Goal: Task Accomplishment & Management: Use online tool/utility

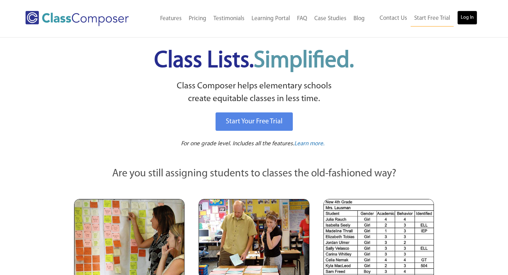
click at [468, 21] on link "Log In" at bounding box center [468, 18] width 20 height 14
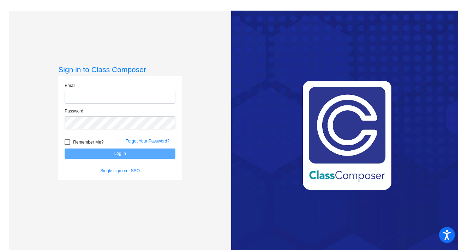
type input "abagley@chillicotheschools.org"
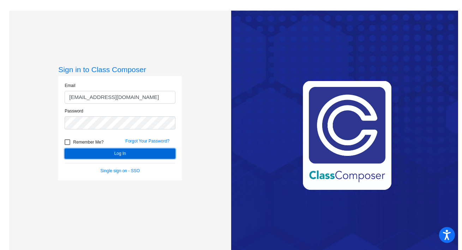
click at [107, 149] on button "Log In" at bounding box center [120, 153] width 111 height 10
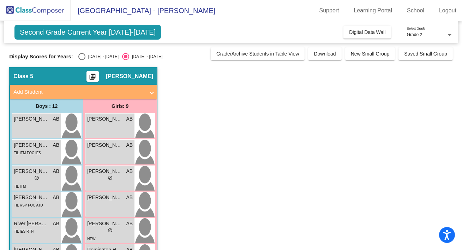
click at [82, 58] on div "Select an option" at bounding box center [81, 56] width 7 height 7
click at [82, 60] on input "2024 - 2025" at bounding box center [82, 60] width 0 height 0
radio input "true"
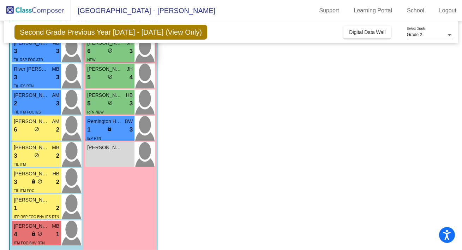
scroll to position [177, 0]
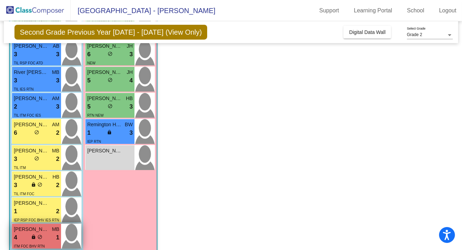
click at [44, 234] on div "4 lock do_not_disturb_alt 1" at bounding box center [37, 237] width 46 height 9
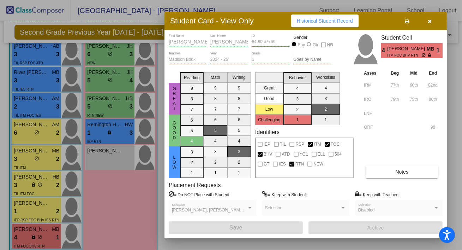
click at [432, 21] on button "button" at bounding box center [430, 20] width 23 height 13
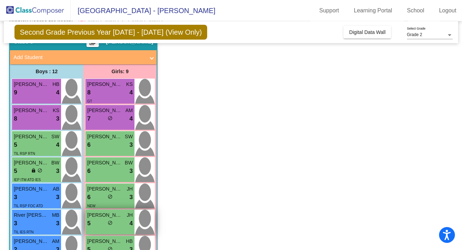
scroll to position [0, 0]
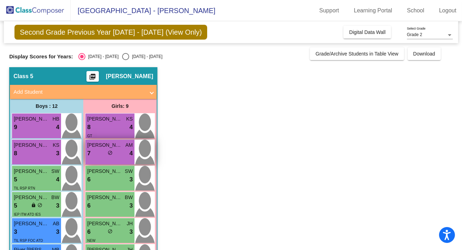
click at [127, 158] on div "Sarah Volker AM 7 lock do_not_disturb_alt 4" at bounding box center [109, 151] width 49 height 25
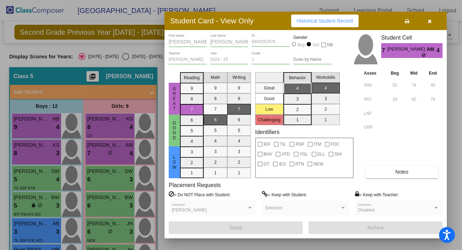
click at [431, 22] on icon "button" at bounding box center [430, 21] width 4 height 5
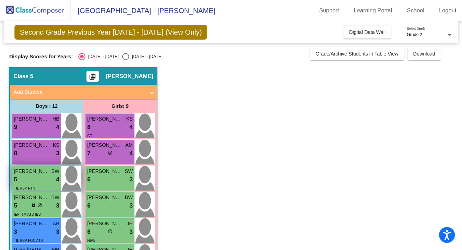
click at [23, 182] on div "5 lock do_not_disturb_alt 4" at bounding box center [37, 179] width 46 height 9
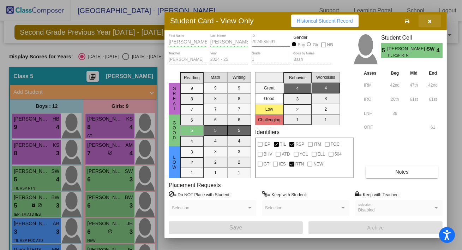
click at [429, 19] on icon "button" at bounding box center [430, 21] width 4 height 5
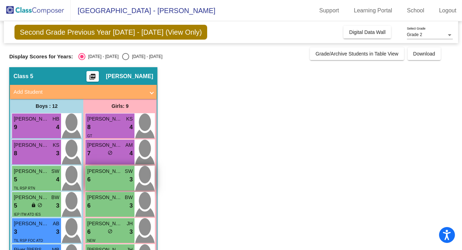
click at [110, 178] on div "6 lock do_not_disturb_alt 3" at bounding box center [110, 179] width 46 height 9
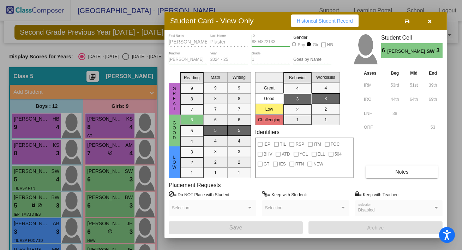
click at [431, 20] on icon "button" at bounding box center [430, 21] width 4 height 5
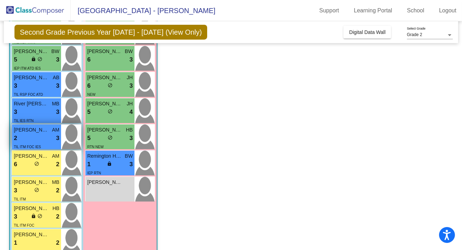
scroll to position [146, 0]
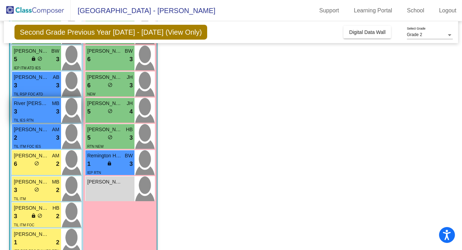
click at [16, 107] on span "3" at bounding box center [15, 111] width 3 height 9
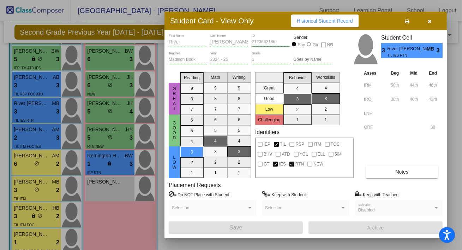
click at [430, 25] on button "button" at bounding box center [430, 20] width 23 height 13
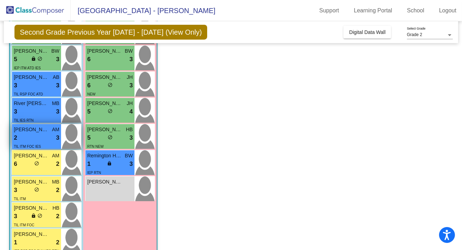
click at [37, 144] on span "TIL ITM FOC IES" at bounding box center [27, 146] width 27 height 4
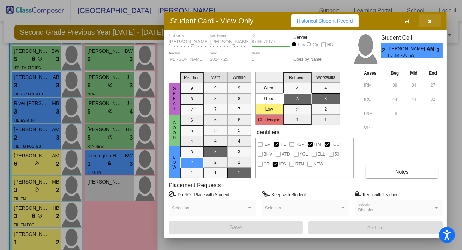
click at [430, 23] on icon "button" at bounding box center [430, 21] width 4 height 5
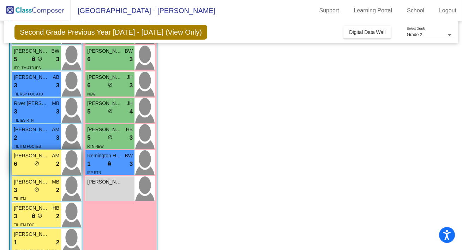
click at [36, 172] on div "Rucker Calvert AM 6 lock do_not_disturb_alt 2" at bounding box center [36, 162] width 49 height 25
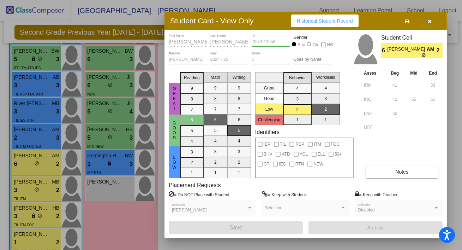
click at [431, 23] on icon "button" at bounding box center [430, 21] width 4 height 5
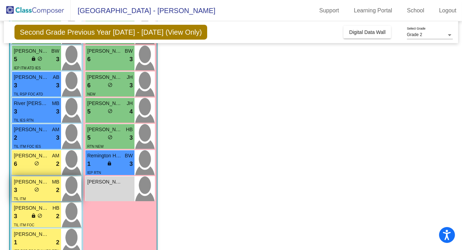
click at [30, 186] on div "3 lock do_not_disturb_alt 2" at bounding box center [37, 189] width 46 height 9
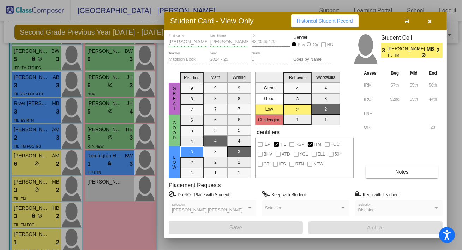
click at [432, 22] on icon "button" at bounding box center [430, 21] width 4 height 5
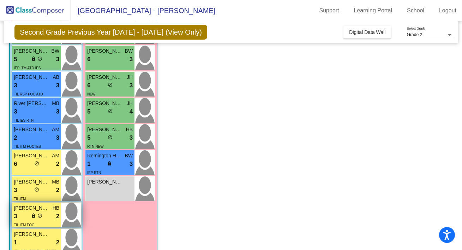
click at [25, 217] on div "3 lock do_not_disturb_alt 2" at bounding box center [37, 215] width 46 height 9
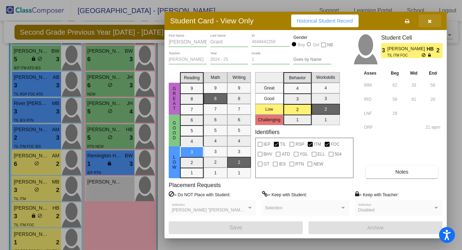
click at [435, 24] on button "button" at bounding box center [430, 20] width 23 height 13
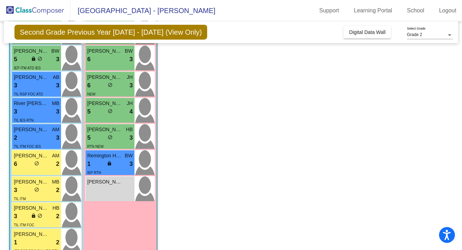
click at [432, 23] on div "Grade 2 Select Grade" at bounding box center [430, 30] width 46 height 21
click at [94, 184] on span "Kaysn Murphy" at bounding box center [104, 181] width 35 height 7
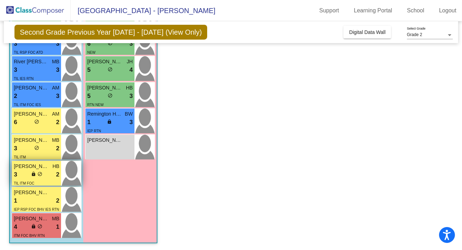
click at [25, 174] on div "3 lock do_not_disturb_alt 2" at bounding box center [37, 174] width 46 height 9
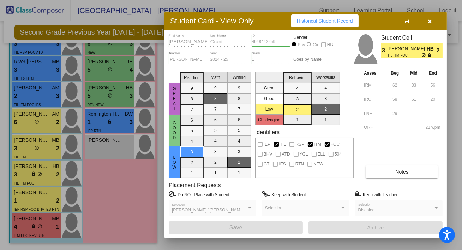
click at [431, 22] on icon "button" at bounding box center [430, 21] width 4 height 5
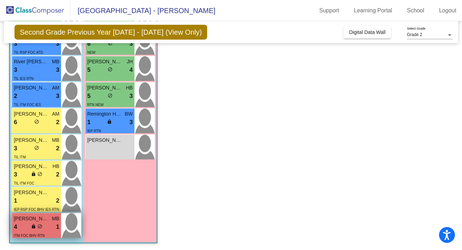
click at [54, 222] on div "4 lock do_not_disturb_alt 1" at bounding box center [37, 226] width 46 height 9
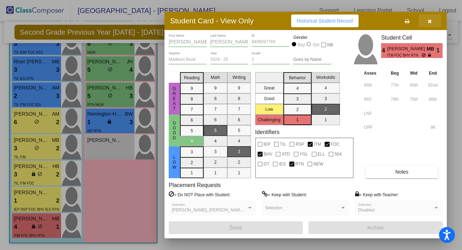
click at [428, 22] on button "button" at bounding box center [430, 20] width 23 height 13
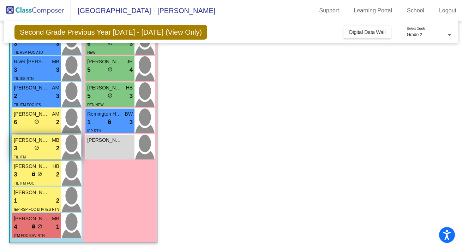
click at [48, 153] on div "TIL ITM" at bounding box center [37, 156] width 46 height 7
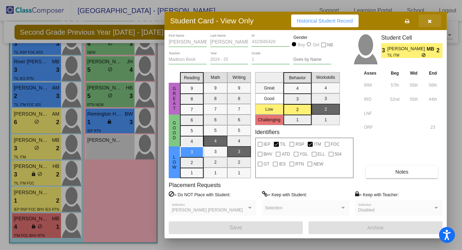
click at [433, 23] on button "button" at bounding box center [430, 20] width 23 height 13
